Goal: Task Accomplishment & Management: Complete application form

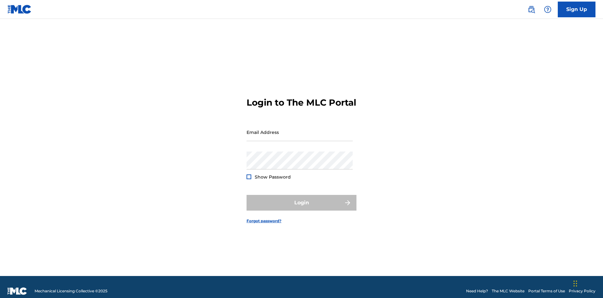
scroll to position [8, 0]
click at [577, 9] on link "Sign Up" at bounding box center [577, 10] width 38 height 16
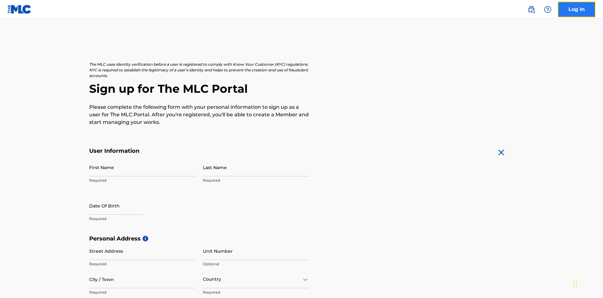
scroll to position [120, 0]
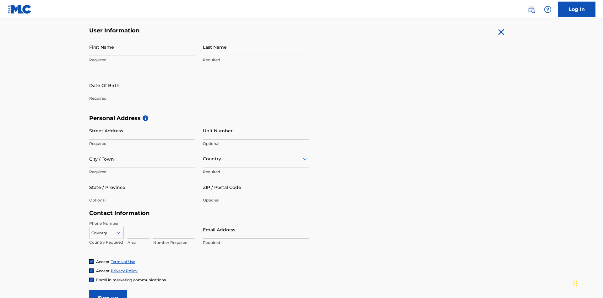
click at [142, 47] on input "First Name" at bounding box center [142, 47] width 106 height 18
type input "Nicole"
click at [256, 47] on input "Last Name" at bounding box center [256, 47] width 106 height 18
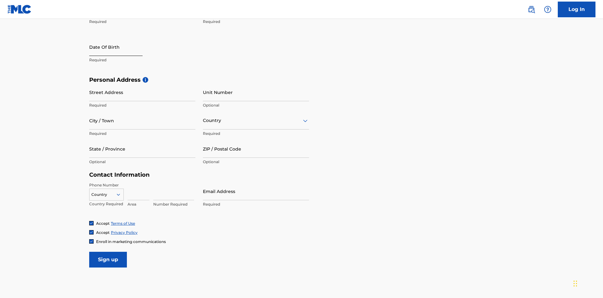
type input "Ribble"
click at [121, 47] on input "text" at bounding box center [115, 47] width 53 height 18
select select "8"
select select "2025"
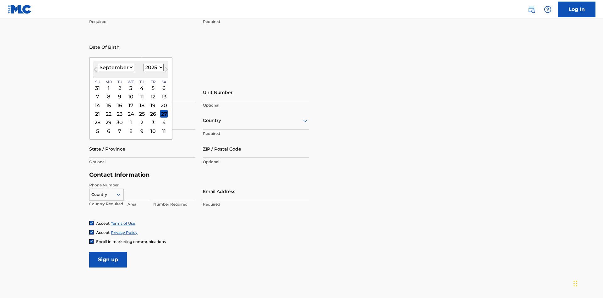
click at [116, 67] on select "January February March April May June July August September October November De…" at bounding box center [116, 67] width 36 height 7
select select "0"
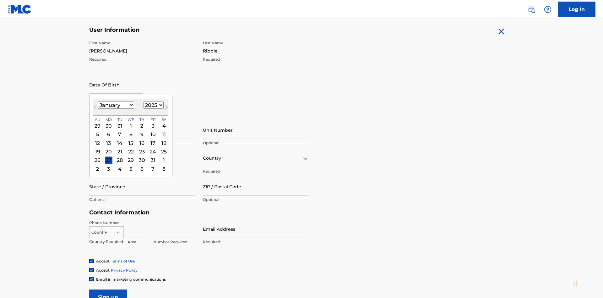
click at [153, 105] on select "1900 1901 1902 1903 1904 1905 1906 1907 1908 1909 1910 1911 1912 1913 1914 1915…" at bounding box center [154, 104] width 20 height 7
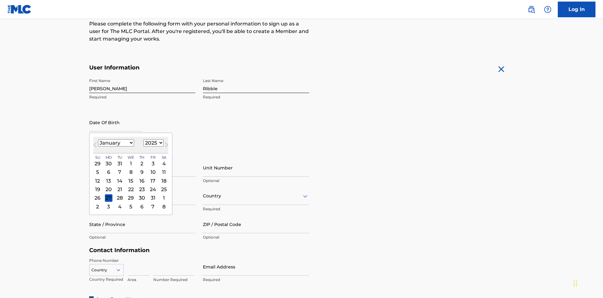
select select "1985"
click at [153, 143] on select "1900 1901 1902 1903 1904 1905 1906 1907 1908 1909 1910 1911 1912 1913 1914 1915…" at bounding box center [154, 142] width 20 height 7
click at [119, 168] on div "8" at bounding box center [120, 172] width 8 height 8
type input "January 8 1985"
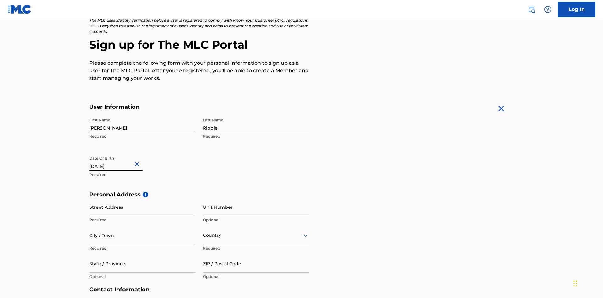
scroll to position [194, 0]
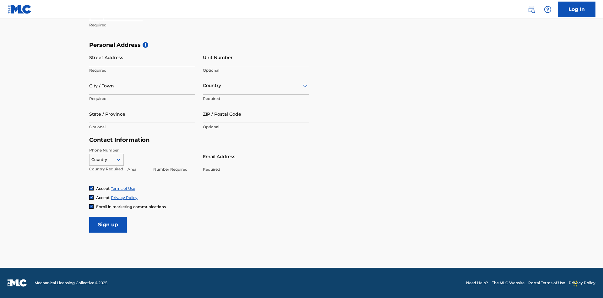
click at [142, 57] on input "Street Address" at bounding box center [142, 57] width 106 height 18
type input "9909 Elks Run Rd"
click at [142, 85] on input "City / Town" at bounding box center [142, 86] width 106 height 18
type input "Roseville"
click at [203, 85] on input "text" at bounding box center [203, 85] width 1 height 7
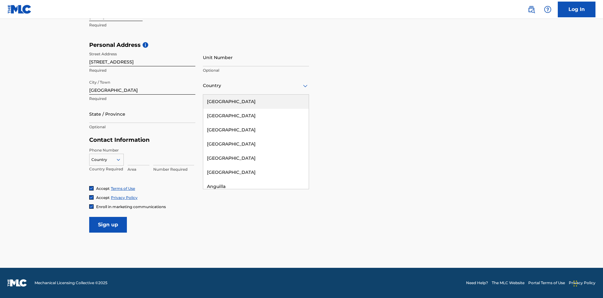
click at [256, 101] on div "United States" at bounding box center [256, 102] width 106 height 14
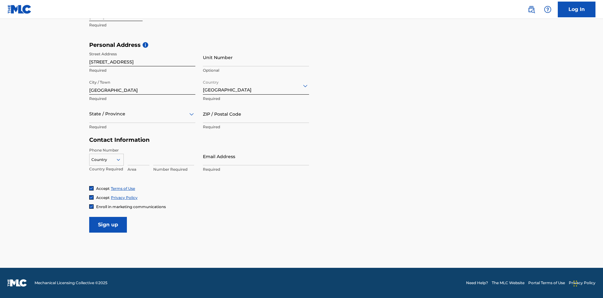
click at [142, 114] on div at bounding box center [142, 114] width 106 height 8
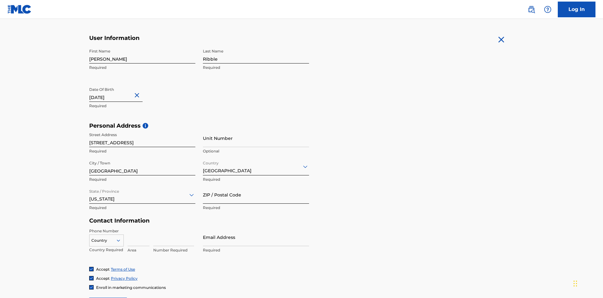
click at [256, 186] on input "ZIP / Postal Code" at bounding box center [256, 195] width 106 height 18
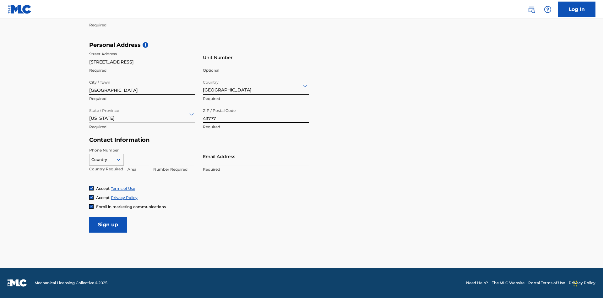
type input "43777"
click at [121, 159] on icon at bounding box center [119, 160] width 6 height 6
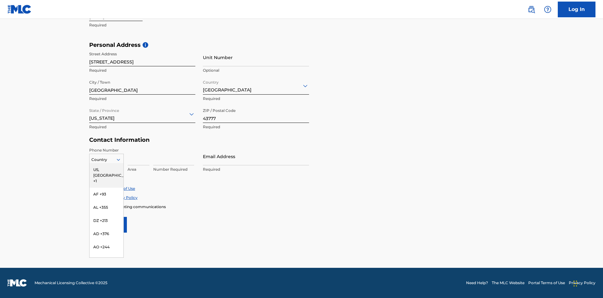
click at [106, 169] on div "US, CA +1" at bounding box center [107, 175] width 34 height 25
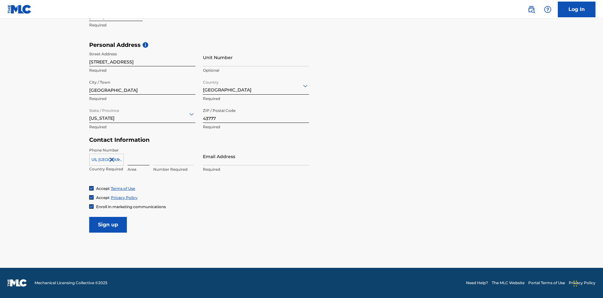
click at [139, 156] on input at bounding box center [139, 156] width 22 height 18
type input "740"
click at [174, 156] on input at bounding box center [173, 156] width 41 height 18
type input "8086351"
click at [256, 156] on input "Email Address" at bounding box center [256, 156] width 106 height 18
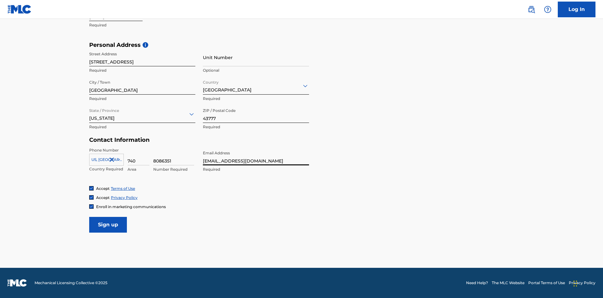
scroll to position [0, 18]
type input "e50e3e75-fca4-481b-b242-a7bd7e465a03@mailslurp.biz"
click at [108, 224] on input "Sign up" at bounding box center [108, 225] width 38 height 16
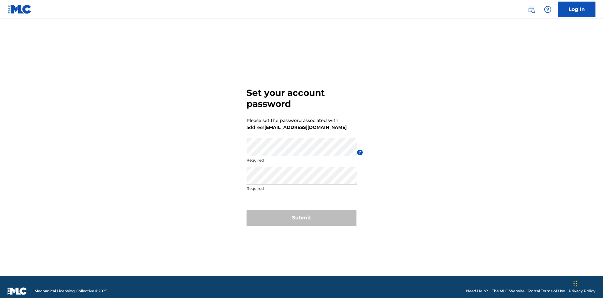
scroll to position [8, 0]
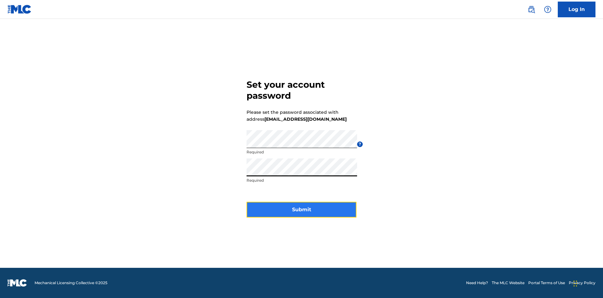
click at [302, 213] on button "Submit" at bounding box center [302, 210] width 110 height 16
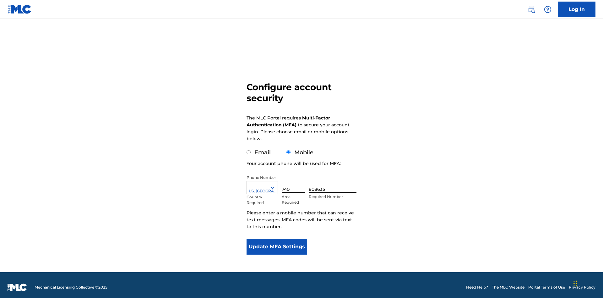
scroll to position [6, 0]
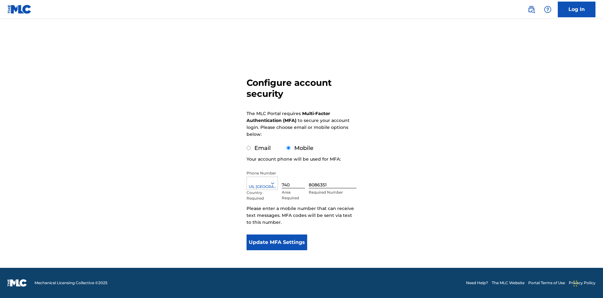
click at [249, 148] on input "Email" at bounding box center [249, 148] width 4 height 4
radio input "true"
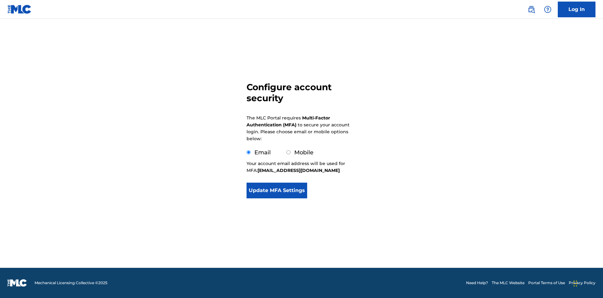
scroll to position [0, 0]
click at [277, 198] on button "Update MFA Settings" at bounding box center [277, 191] width 61 height 16
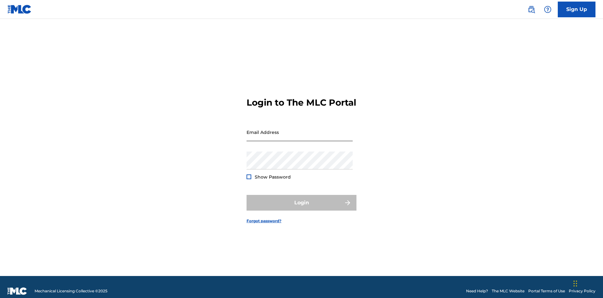
click at [300, 129] on input "Email Address" at bounding box center [300, 132] width 106 height 18
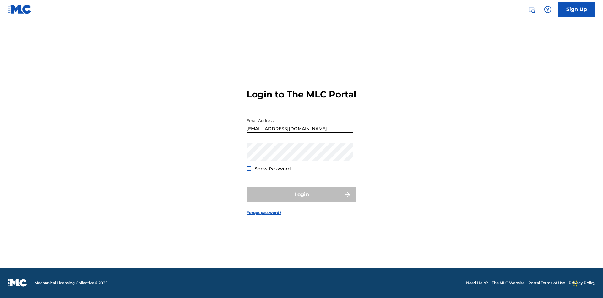
scroll to position [0, 18]
type input "e50e3e75-fca4-481b-b242-a7bd7e465a03@mailslurp.biz"
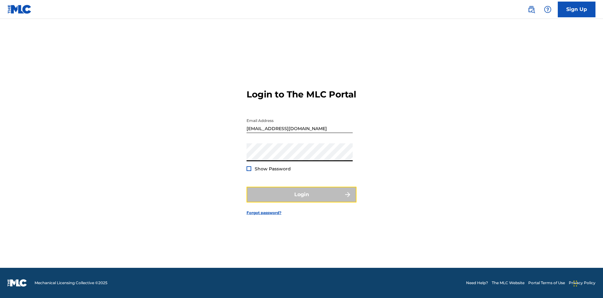
click at [302, 200] on button "Login" at bounding box center [302, 195] width 110 height 16
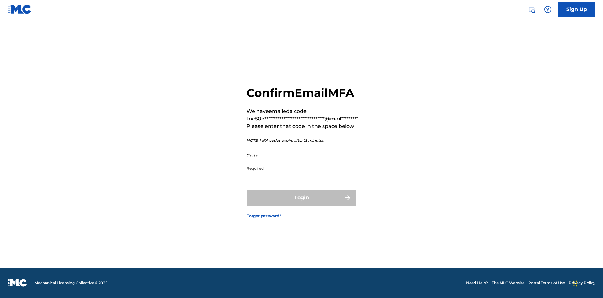
click at [300, 155] on input "Code" at bounding box center [300, 155] width 106 height 18
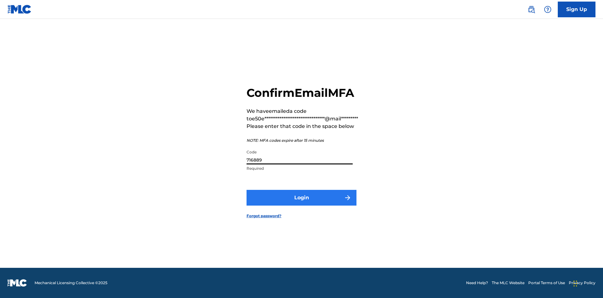
type input "716889"
click at [302, 197] on button "Login" at bounding box center [302, 198] width 110 height 16
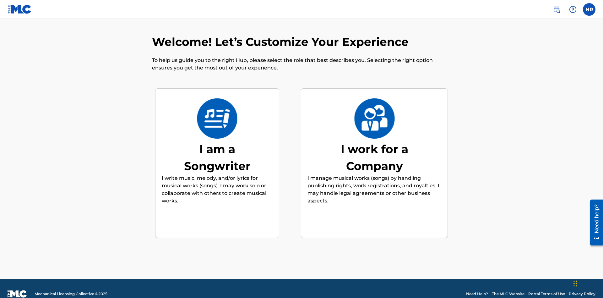
click at [217, 146] on div "I am a Songwriter" at bounding box center [217, 157] width 94 height 34
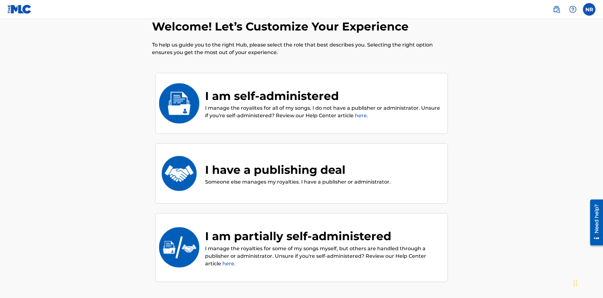
click at [297, 161] on div "I have a publishing deal" at bounding box center [298, 169] width 186 height 17
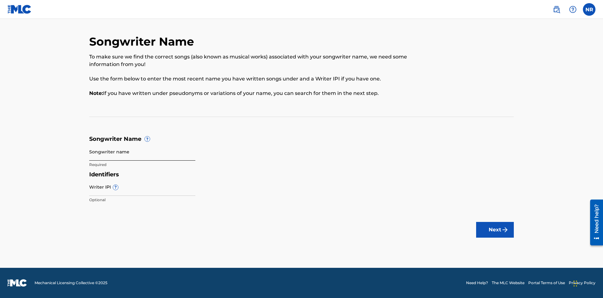
click at [142, 151] on input "Songwriter name" at bounding box center [142, 152] width 106 height 18
type input "uWHOng9ZyU1ee71uqociOfOYP pQX4VdltPBZMqfxePOjOCXtPh"
click at [142, 187] on input "Writer IPI ?" at bounding box center [142, 187] width 106 height 18
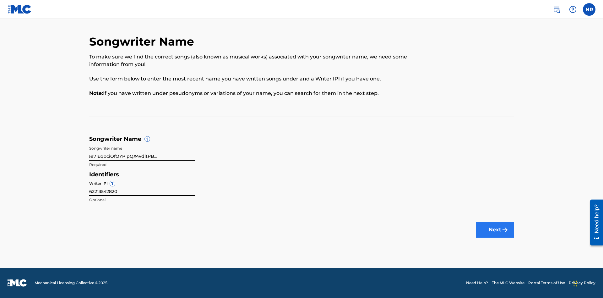
type input "62213542820"
click at [495, 230] on button "Next" at bounding box center [495, 230] width 38 height 16
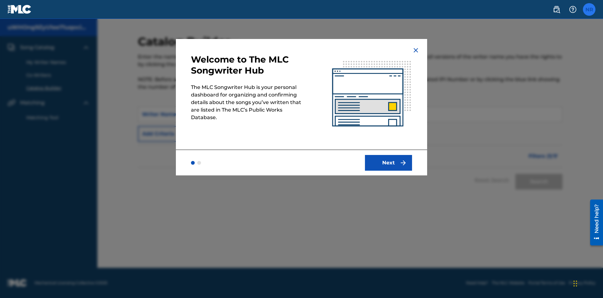
click at [589, 9] on label at bounding box center [589, 9] width 13 height 13
click at [589, 9] on input "NR Nicole Ribble e50e3e75-fca4-481b-b242-a7bd7e465a03@mailslurp.biz Notificatio…" at bounding box center [589, 9] width 0 height 0
